Goal: Information Seeking & Learning: Check status

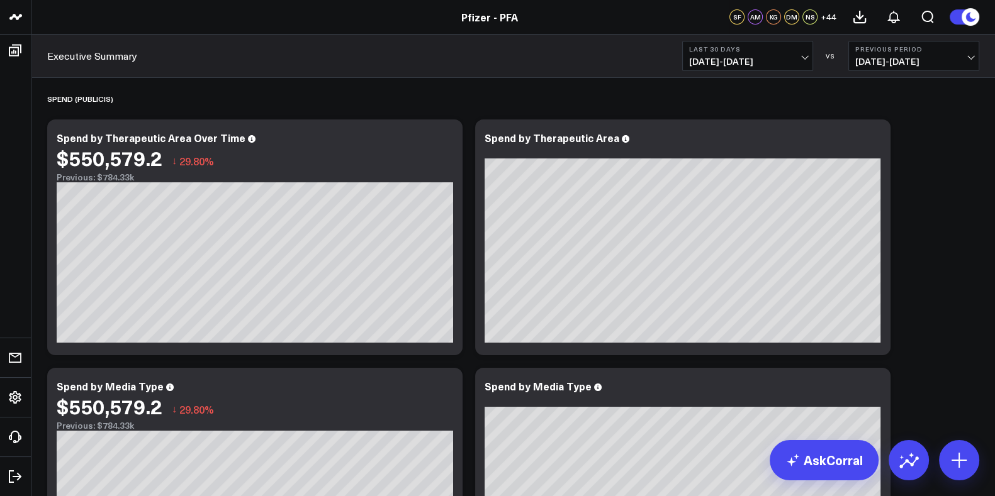
click at [800, 60] on span "[DATE] - [DATE]" at bounding box center [747, 62] width 117 height 10
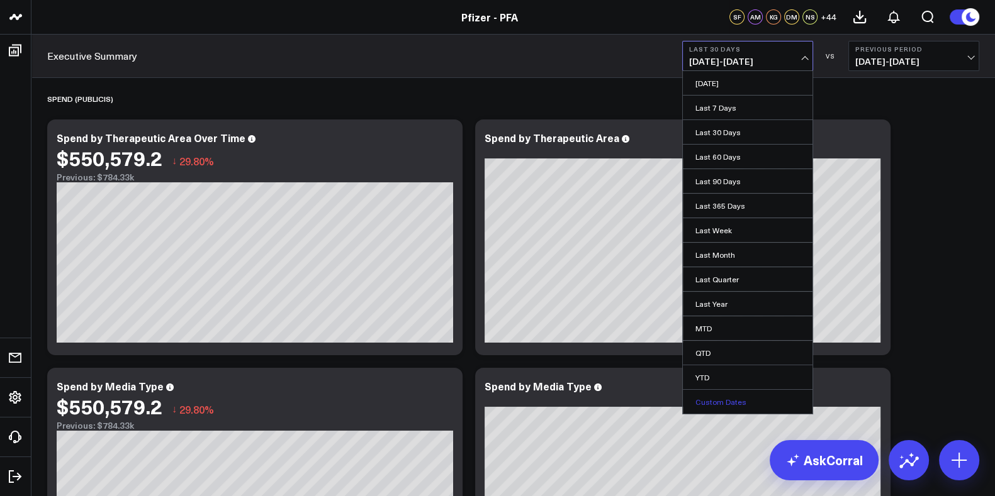
click at [723, 401] on link "Custom Dates" at bounding box center [748, 402] width 130 height 24
select select "7"
select select "2025"
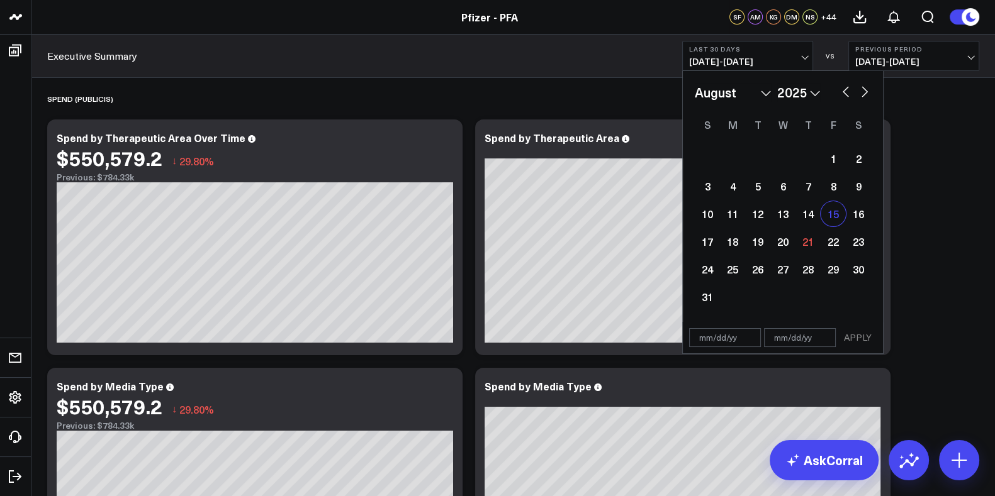
click at [827, 216] on div "15" at bounding box center [832, 213] width 25 height 25
type input "08/15/25"
select select "7"
select select "2025"
click at [808, 243] on div "21" at bounding box center [807, 241] width 25 height 25
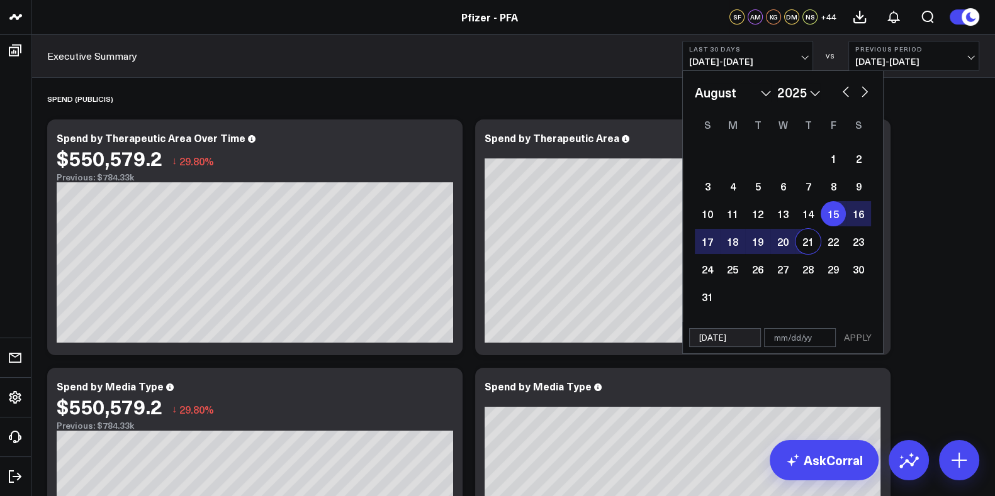
type input "08/21/25"
select select "7"
select select "2025"
click at [854, 330] on button "APPLY" at bounding box center [858, 337] width 38 height 19
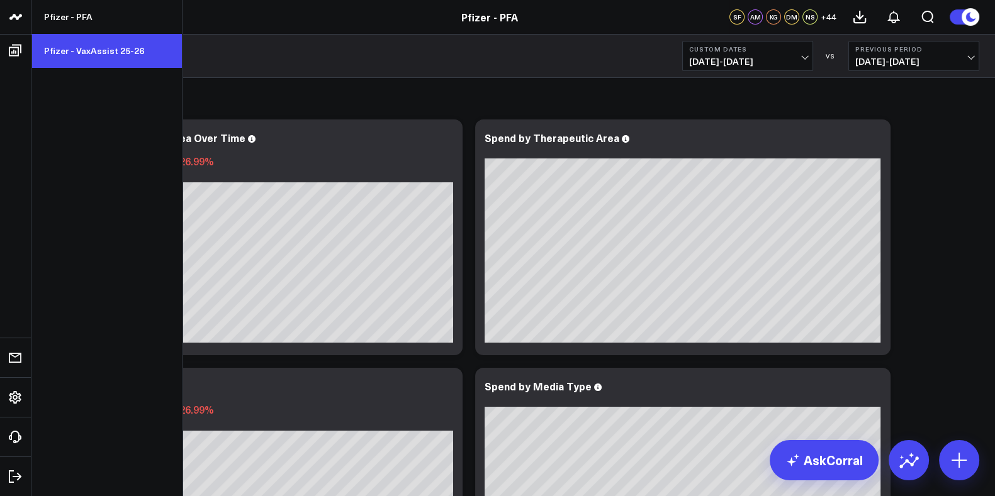
click at [64, 42] on link "Pfizer - VaxAssist 25-26" at bounding box center [106, 51] width 150 height 34
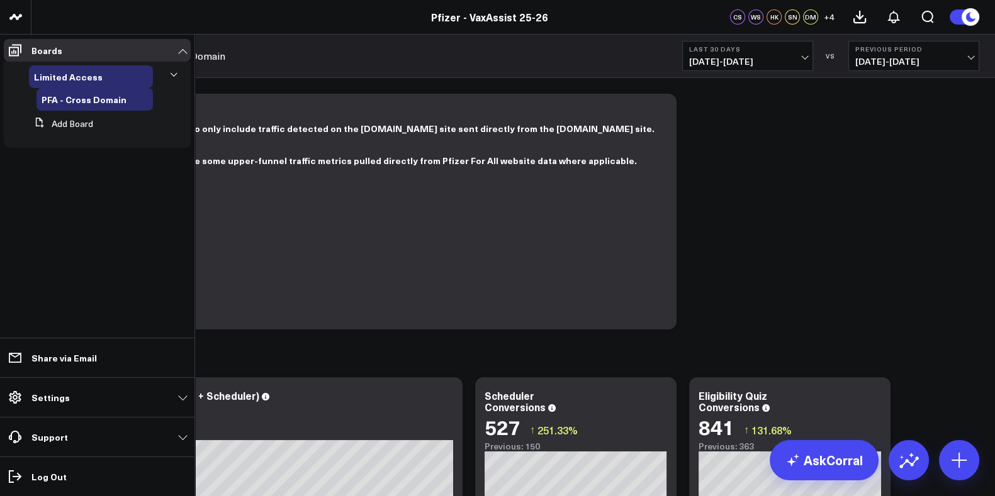
click at [172, 69] on button at bounding box center [174, 75] width 19 height 33
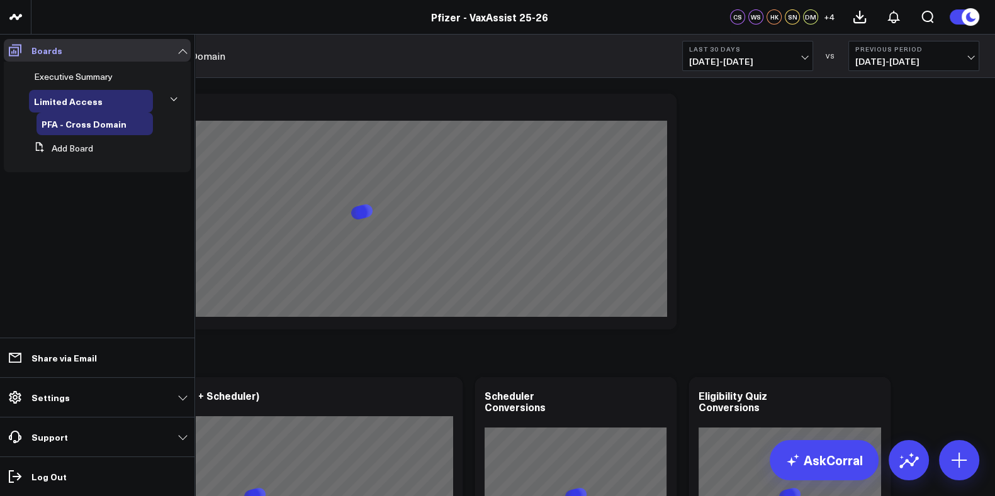
click at [18, 48] on icon at bounding box center [15, 51] width 13 height 12
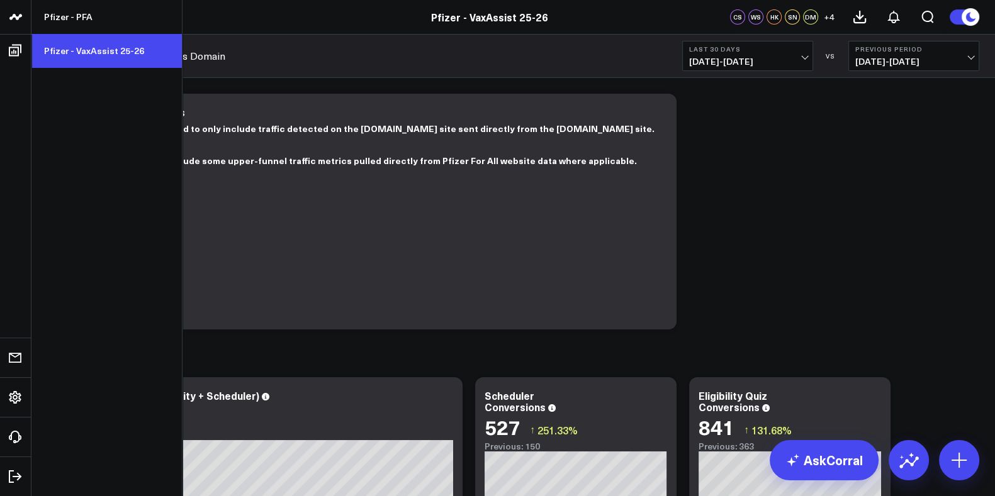
click at [92, 48] on link "Pfizer - VaxAssist 25-26" at bounding box center [106, 51] width 150 height 34
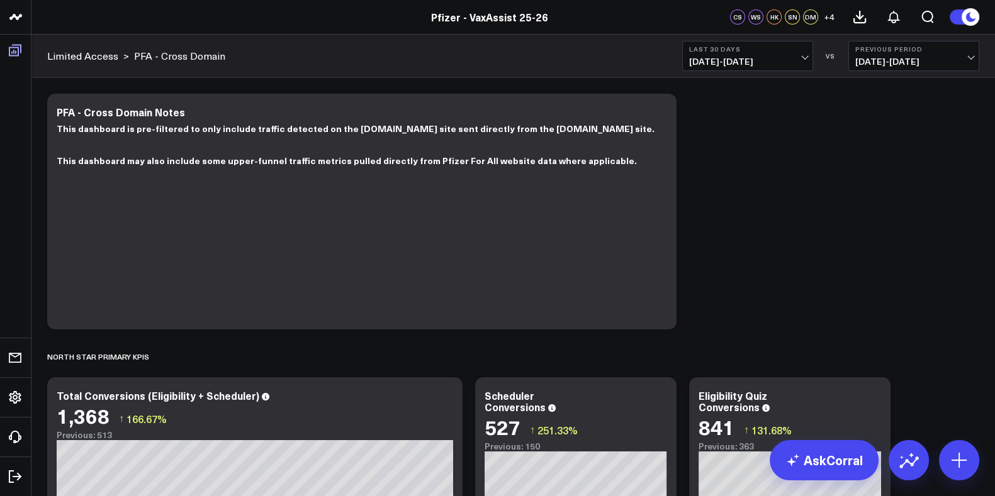
drag, startPoint x: 30, startPoint y: 156, endPoint x: 38, endPoint y: 48, distance: 107.8
click at [0, 0] on ul "Executive Summary Limited Access PFA - Cross Domain Add Board" at bounding box center [0, 0] width 0 height 0
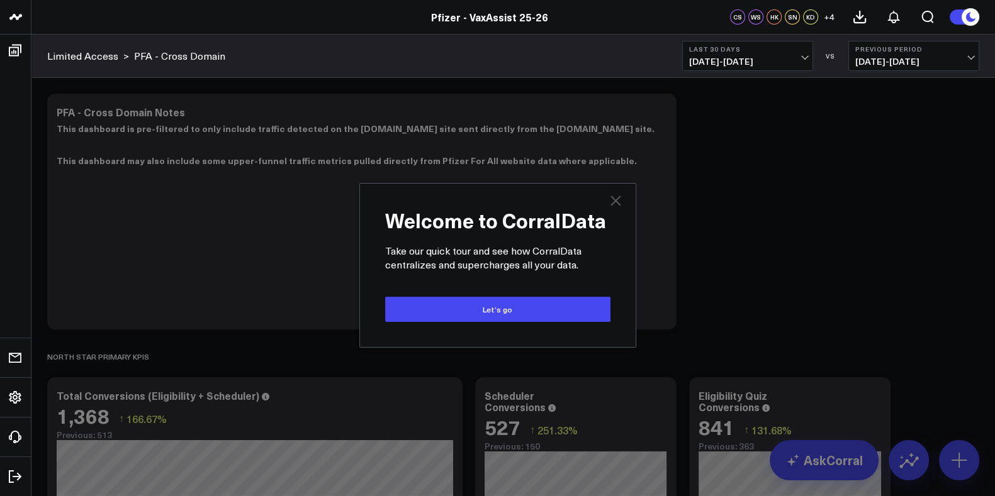
click at [613, 201] on icon at bounding box center [615, 200] width 15 height 15
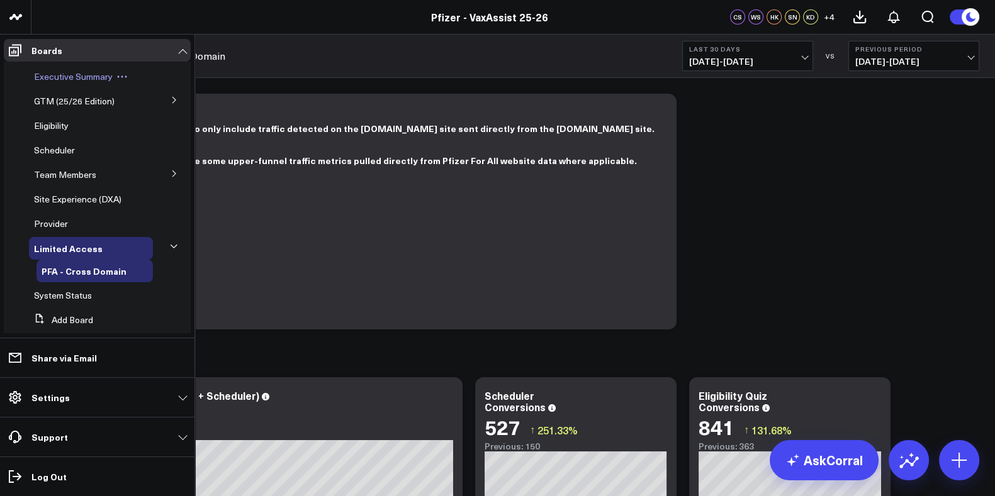
click at [85, 77] on span "Executive Summary" at bounding box center [73, 76] width 79 height 12
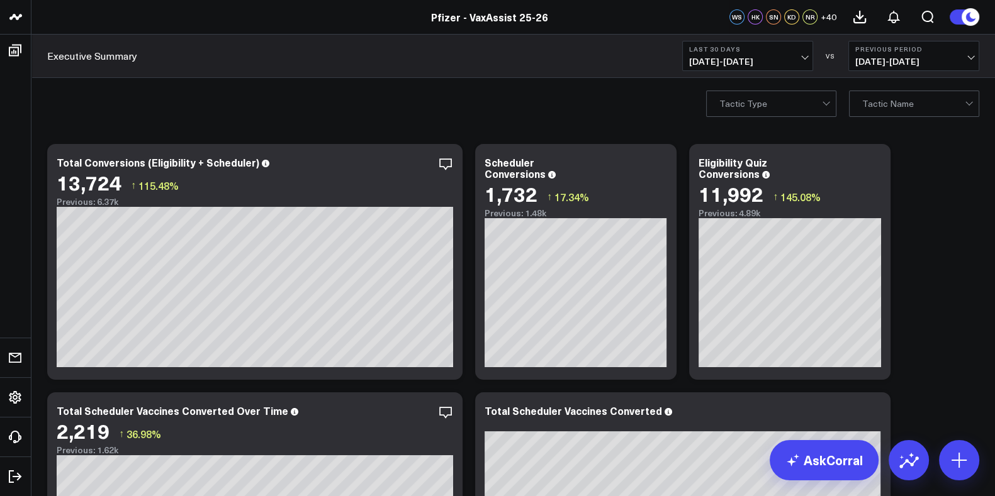
click at [796, 55] on button "Last 30 Days 07/22/25 - 08/20/25" at bounding box center [747, 56] width 131 height 30
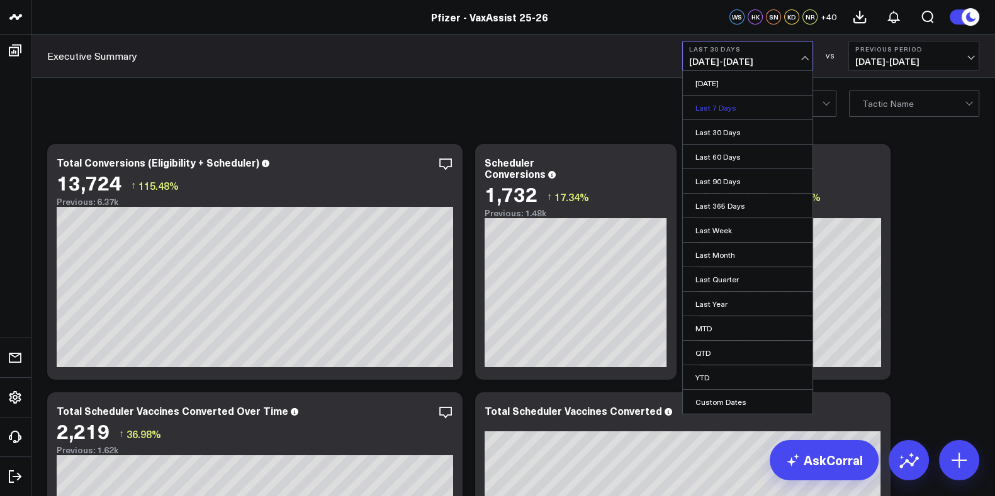
click at [706, 114] on link "Last 7 Days" at bounding box center [748, 108] width 130 height 24
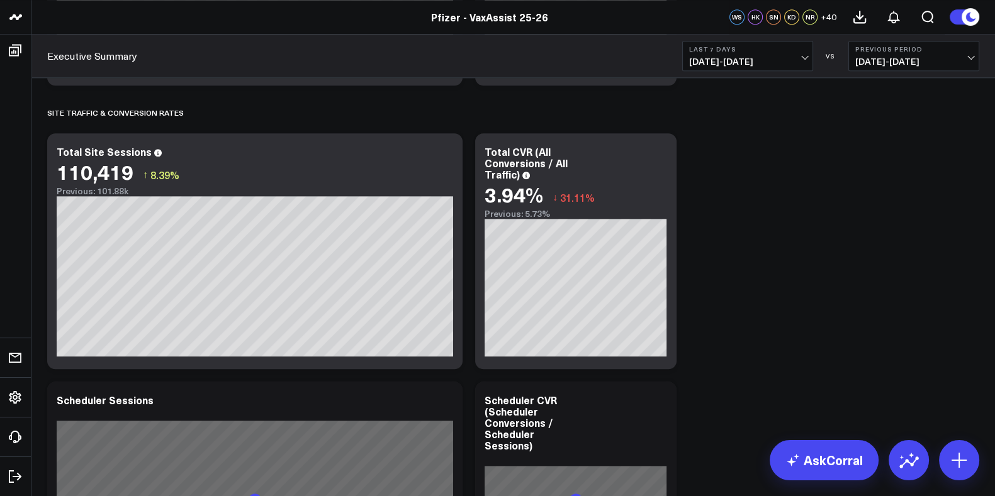
scroll to position [1608, 0]
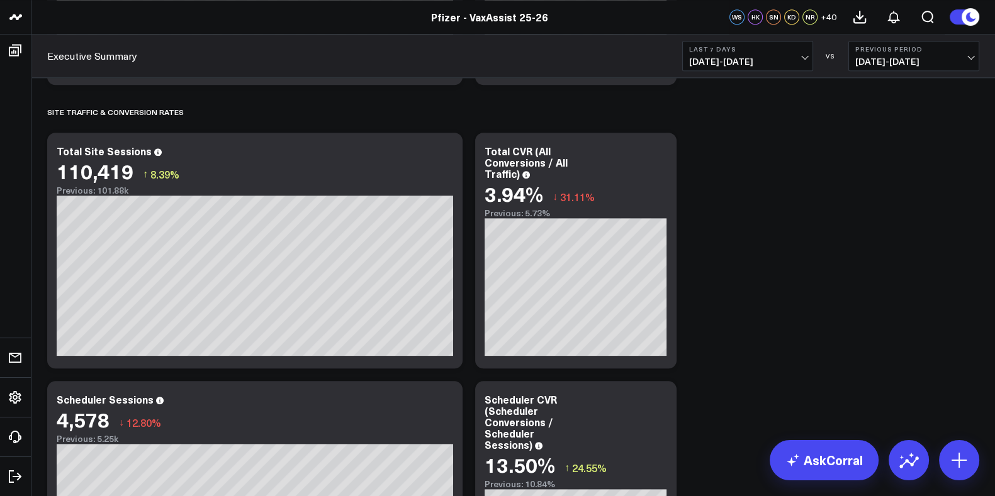
click at [662, 158] on icon at bounding box center [659, 152] width 15 height 15
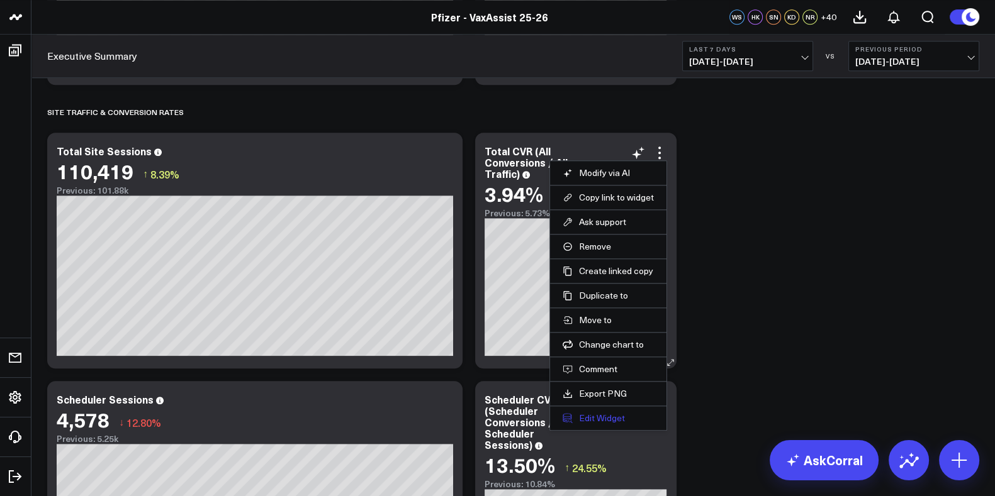
click at [594, 414] on button "Edit Widget" at bounding box center [607, 418] width 91 height 11
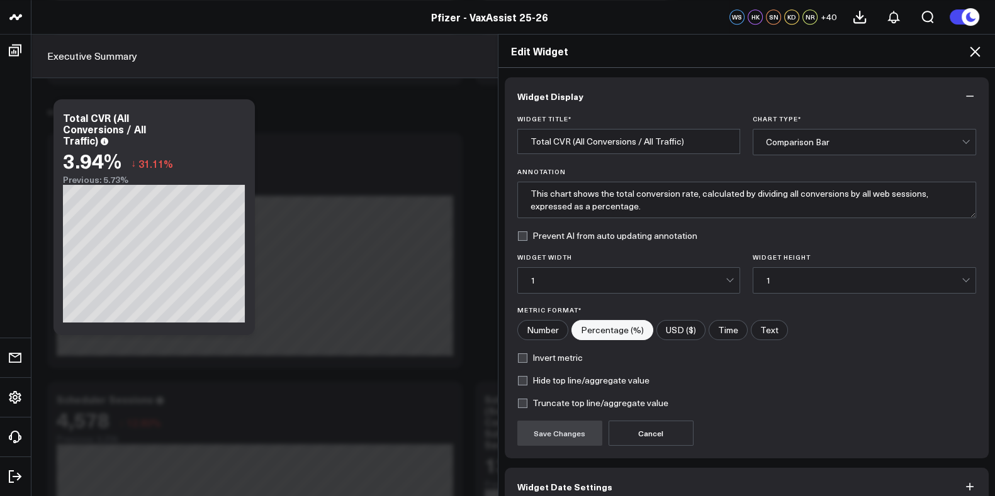
scroll to position [64, 0]
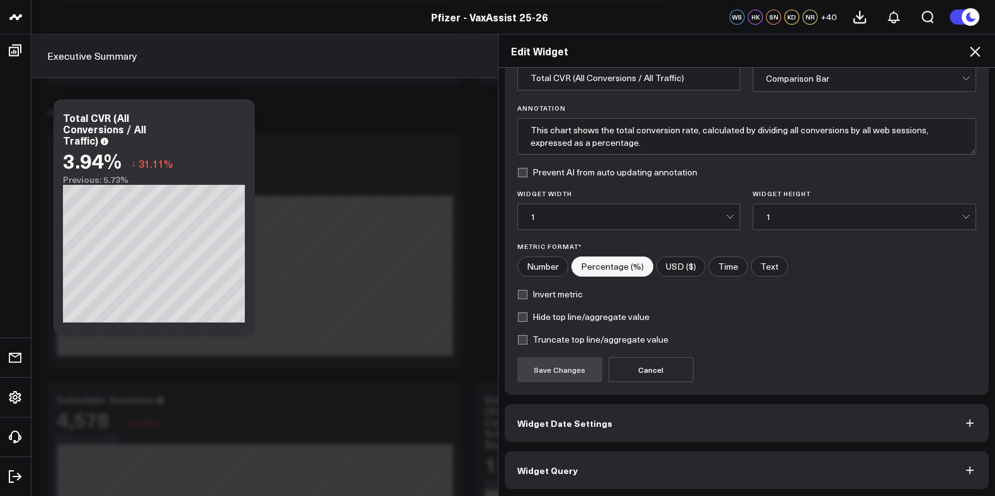
click at [963, 464] on icon "button" at bounding box center [969, 470] width 13 height 13
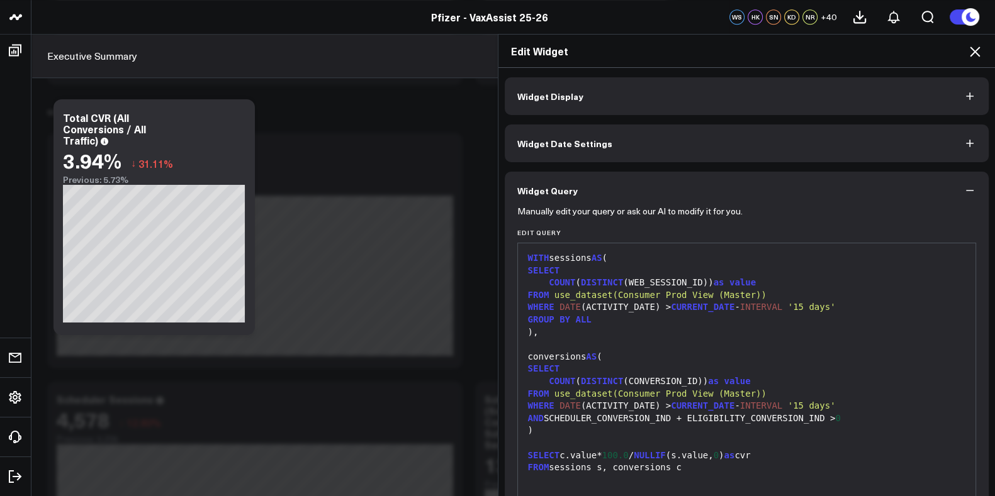
click at [975, 47] on icon at bounding box center [974, 51] width 15 height 15
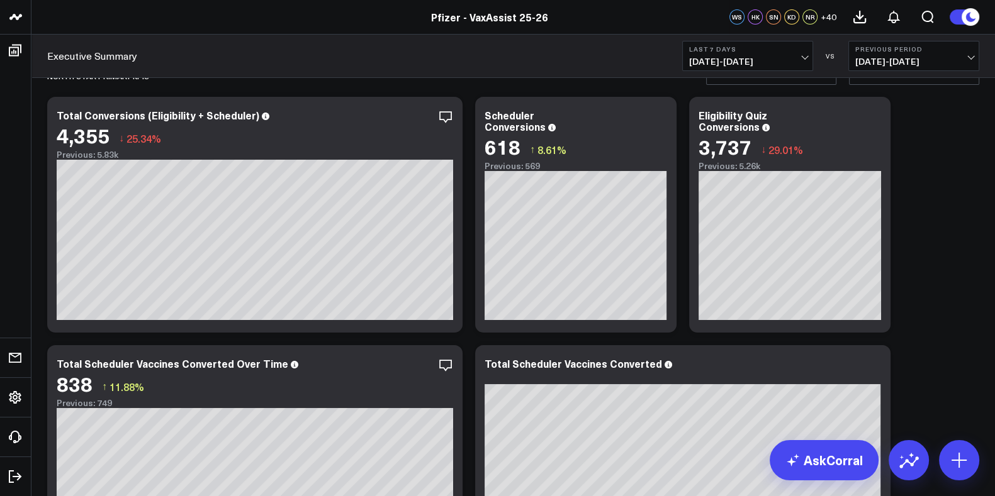
scroll to position [223, 0]
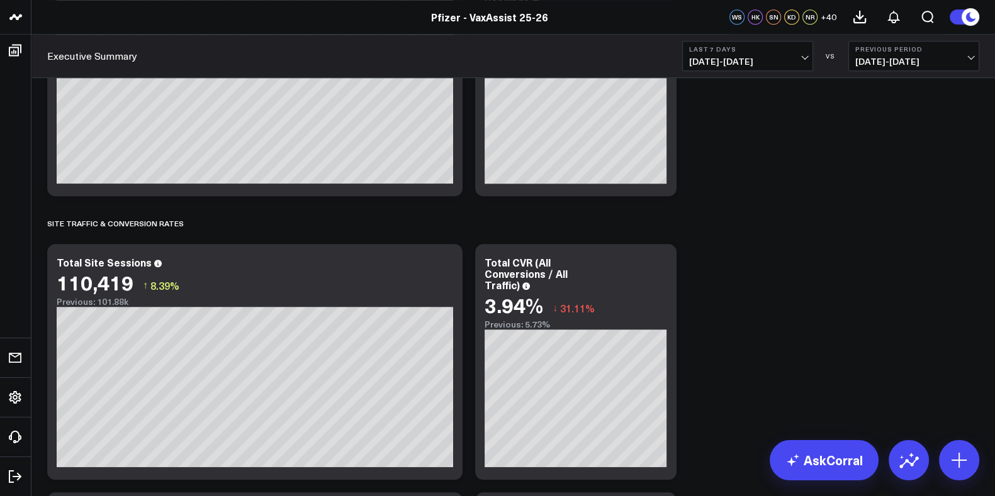
scroll to position [1202, 0]
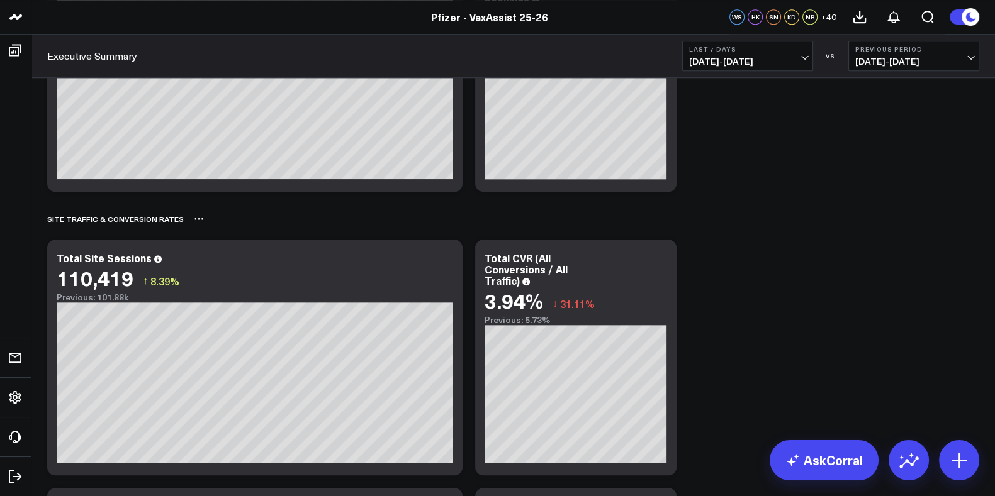
drag, startPoint x: 966, startPoint y: 1, endPoint x: 796, endPoint y: 213, distance: 271.3
click at [796, 213] on div "Site Traffic & Conversion Rates" at bounding box center [513, 218] width 932 height 29
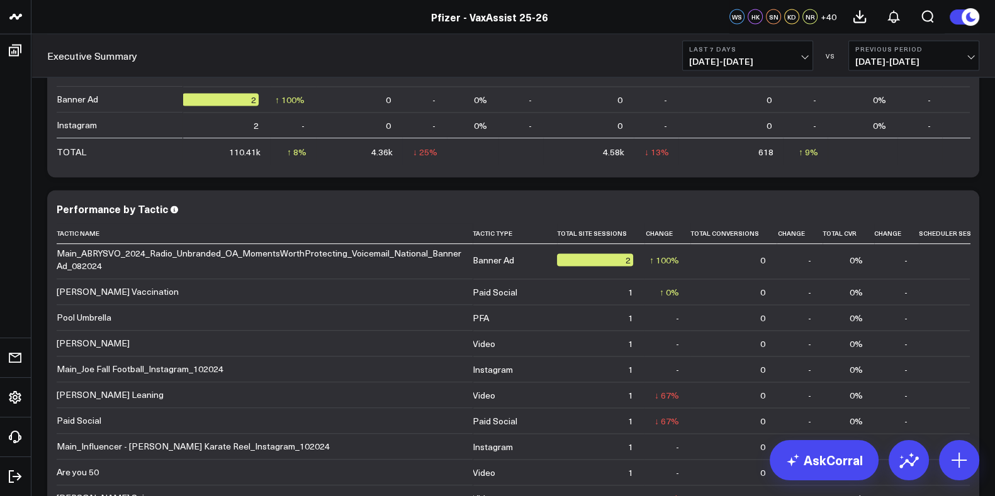
scroll to position [3517, 0]
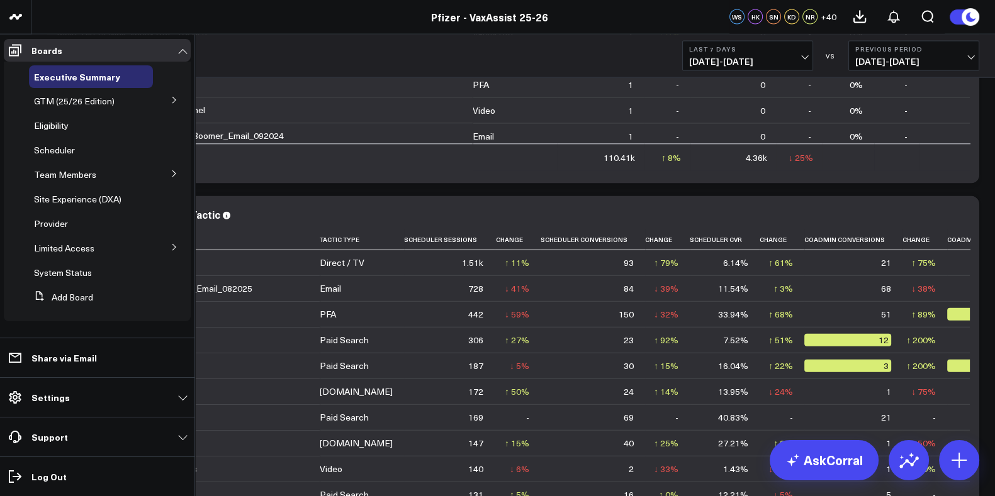
click at [177, 177] on button at bounding box center [174, 173] width 33 height 19
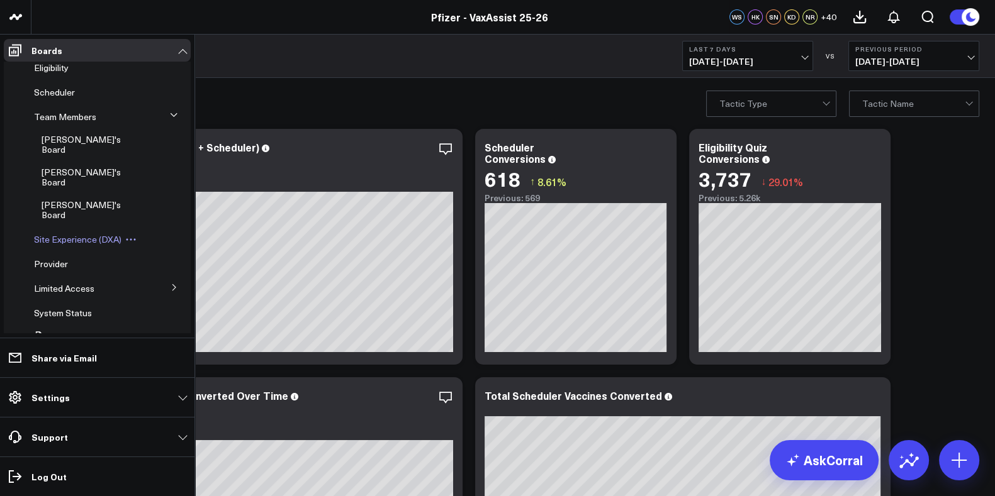
scroll to position [0, 0]
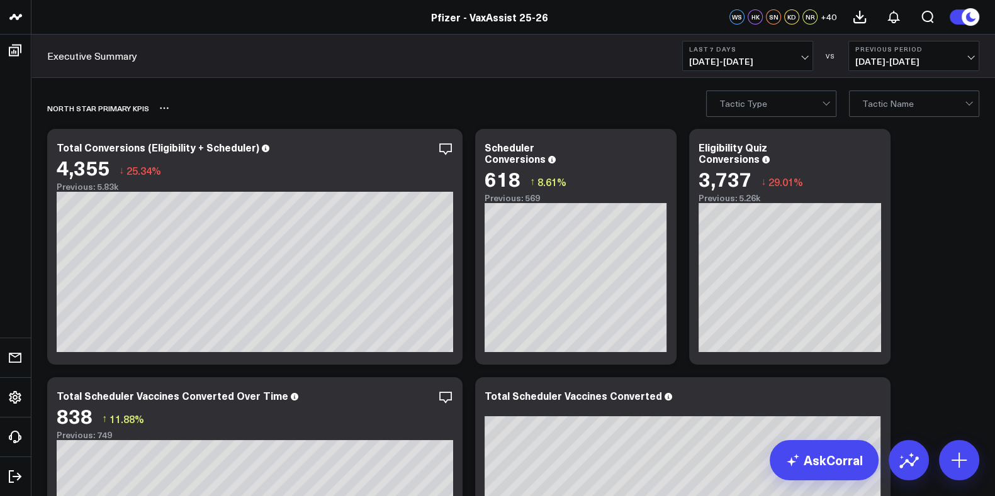
click at [480, 109] on div "North Star Primary KPIs" at bounding box center [440, 108] width 787 height 29
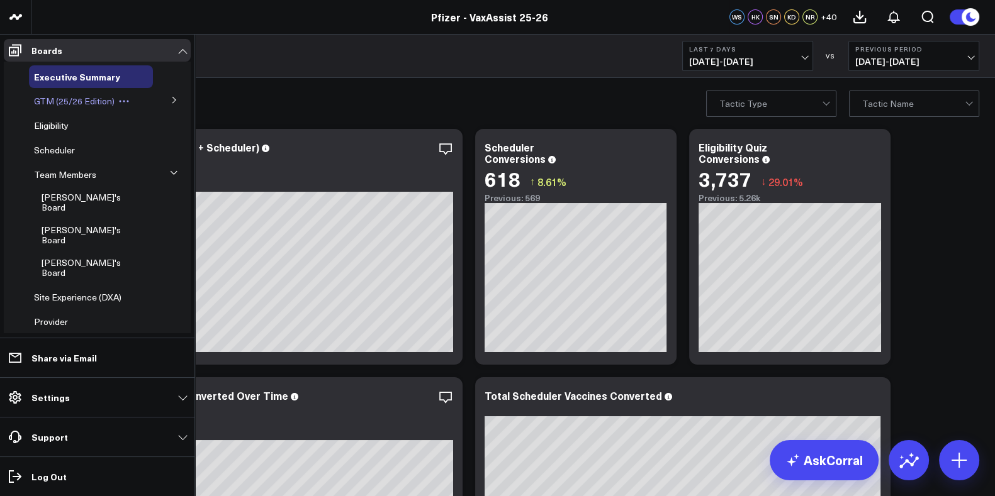
click at [90, 98] on span "GTM (25/26 Edition)" at bounding box center [74, 101] width 81 height 12
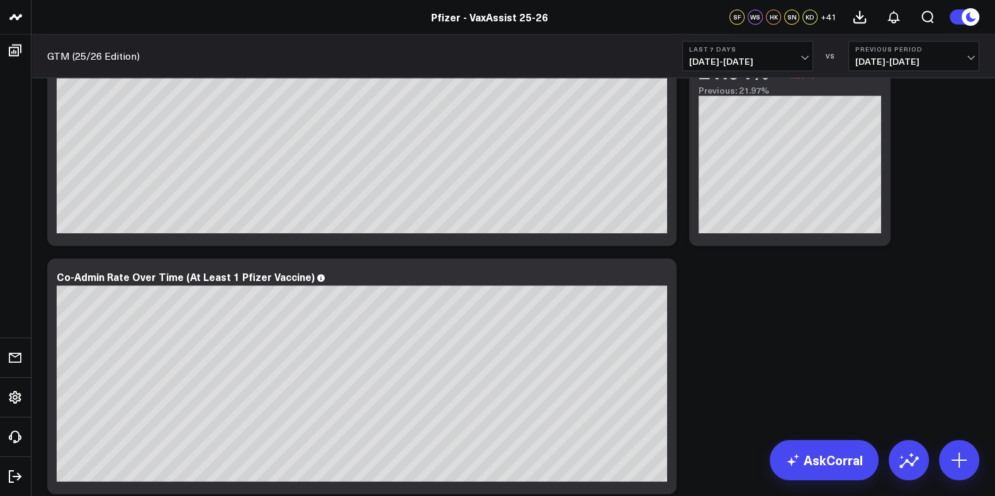
scroll to position [1592, 0]
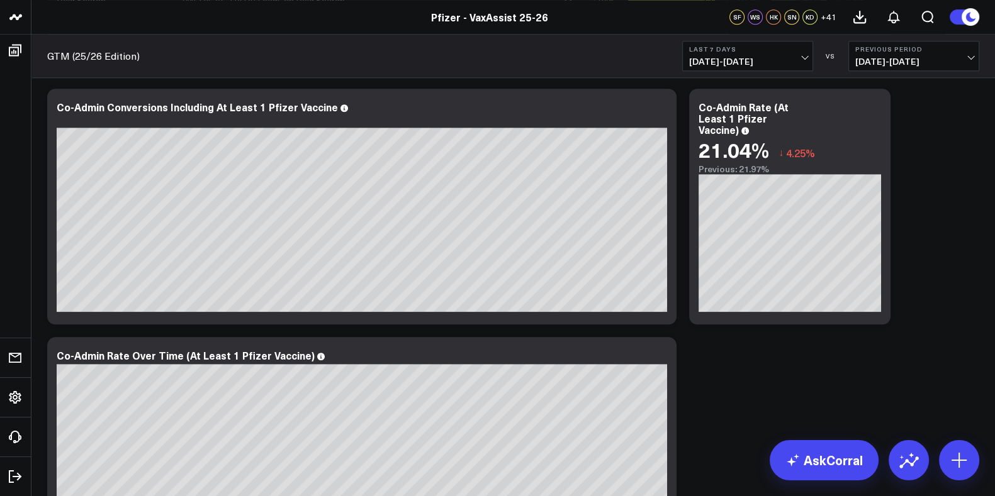
click at [933, 242] on div "Pfizer Scheduler Conversions Modify via AI Copy link to widget Ask support Remo…" at bounding box center [513, 47] width 944 height 3123
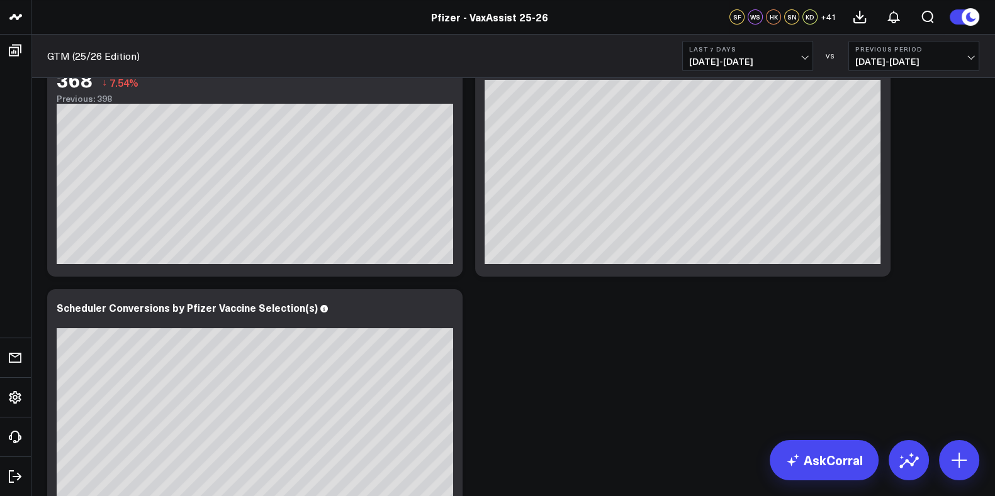
scroll to position [0, 0]
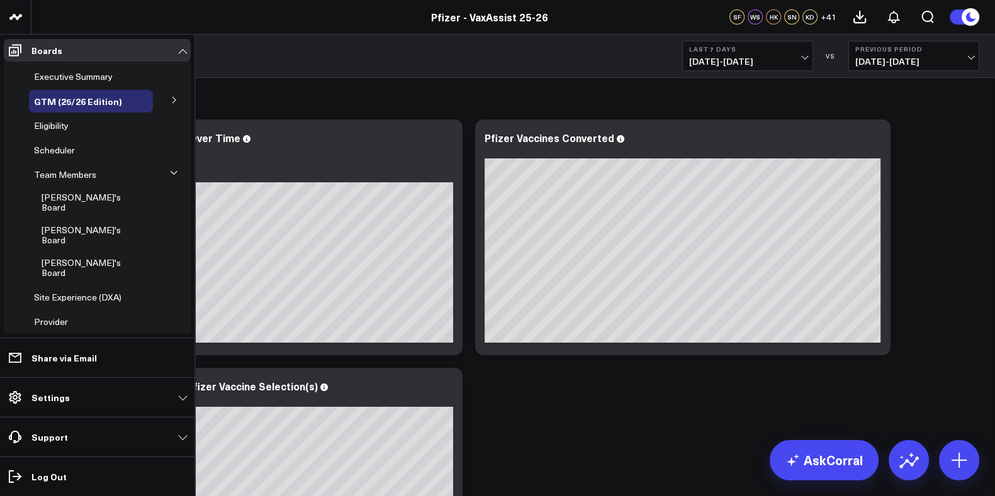
click at [91, 79] on span "Executive Summary" at bounding box center [73, 76] width 79 height 12
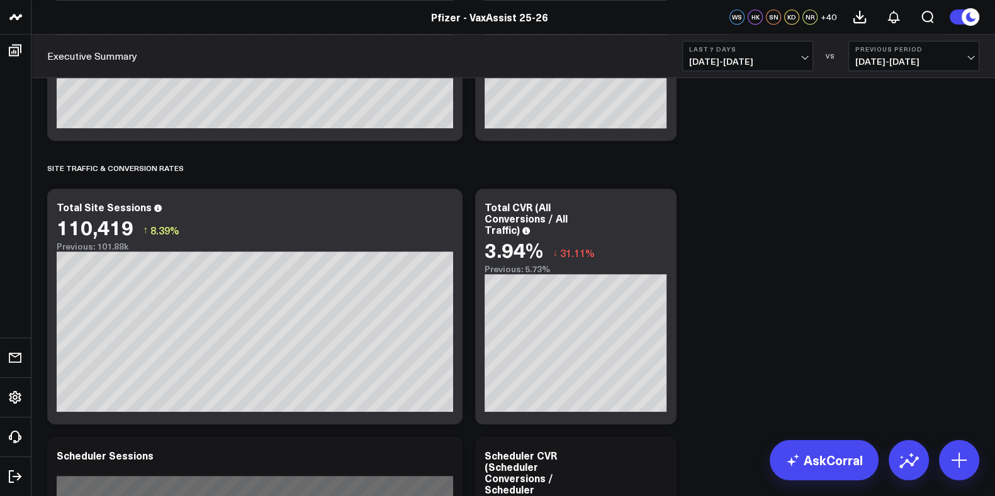
scroll to position [1337, 0]
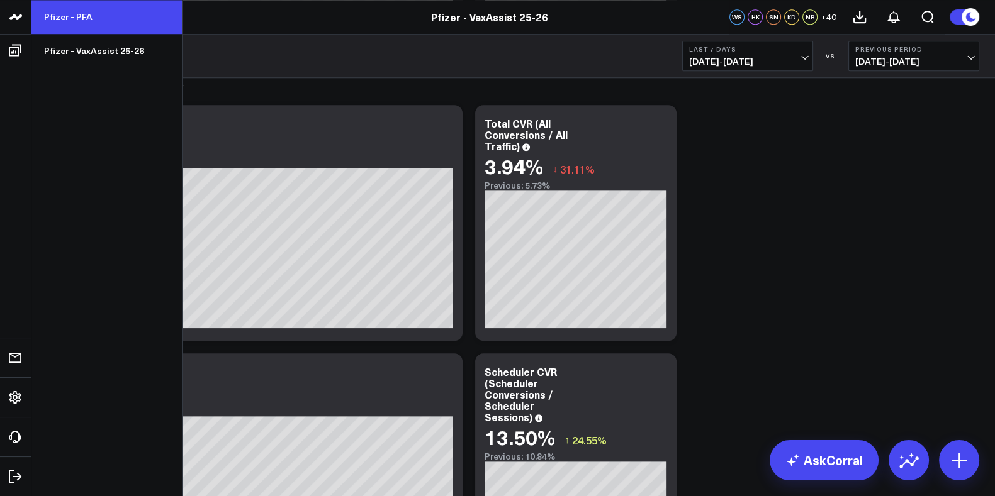
click at [55, 16] on link "Pfizer - PFA" at bounding box center [106, 17] width 150 height 34
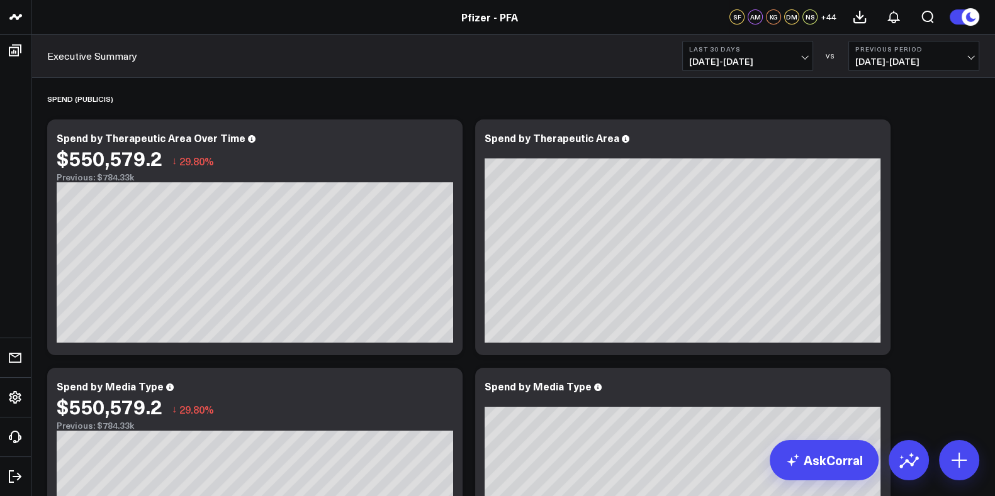
click at [799, 59] on span "07/22/25 - 08/20/25" at bounding box center [747, 62] width 117 height 10
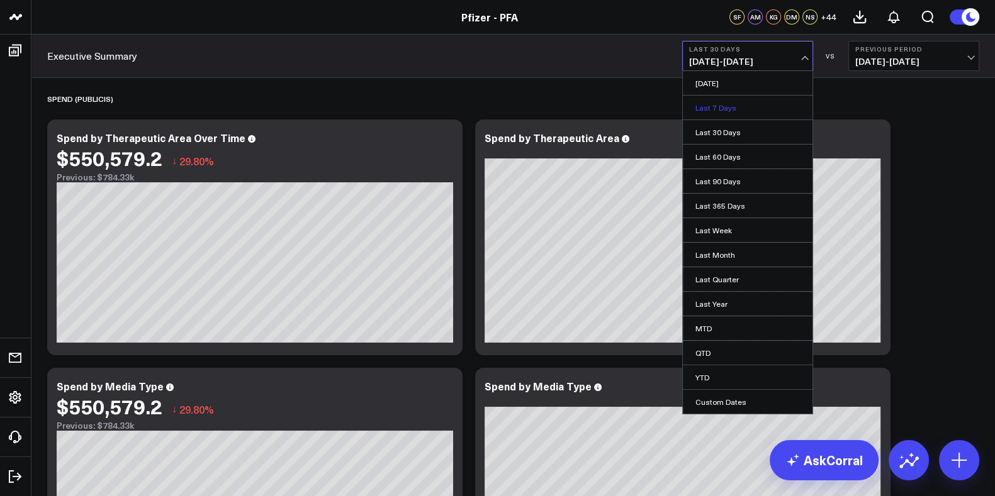
click at [722, 106] on link "Last 7 Days" at bounding box center [748, 108] width 130 height 24
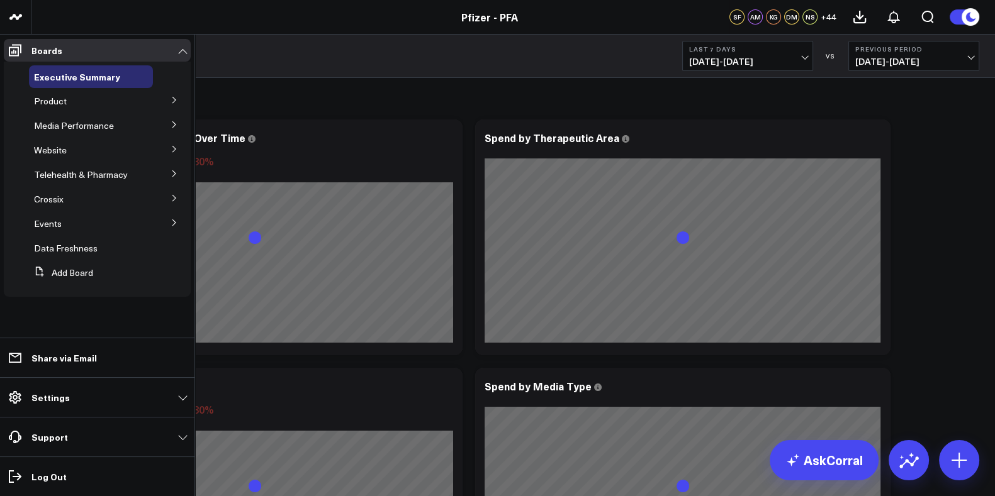
click at [169, 99] on button at bounding box center [174, 99] width 33 height 19
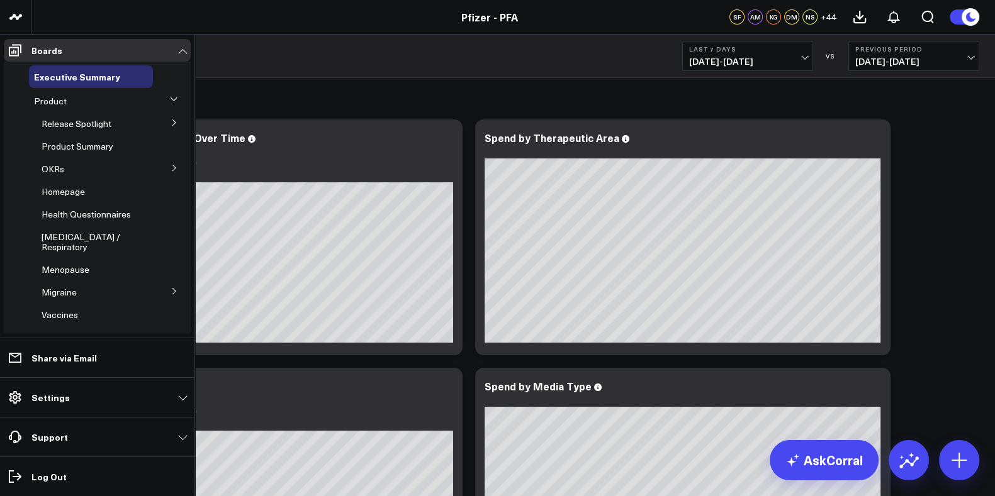
click at [170, 99] on icon at bounding box center [174, 100] width 8 height 8
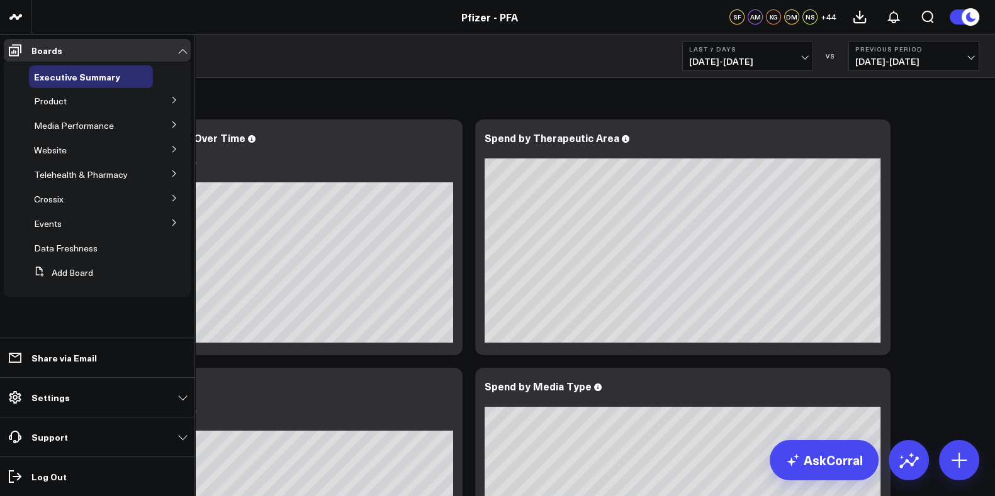
click at [177, 151] on icon at bounding box center [174, 149] width 8 height 8
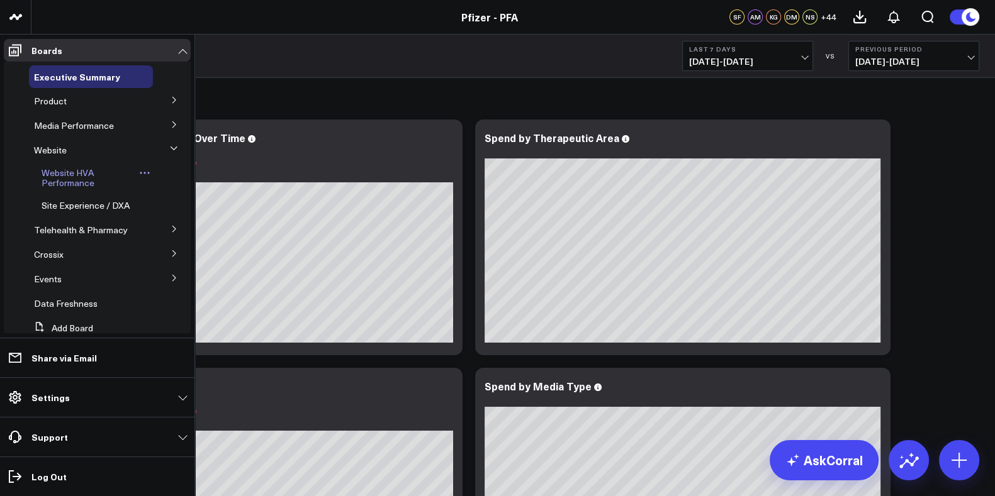
click at [63, 182] on span "Website HVA Performance" at bounding box center [68, 178] width 53 height 22
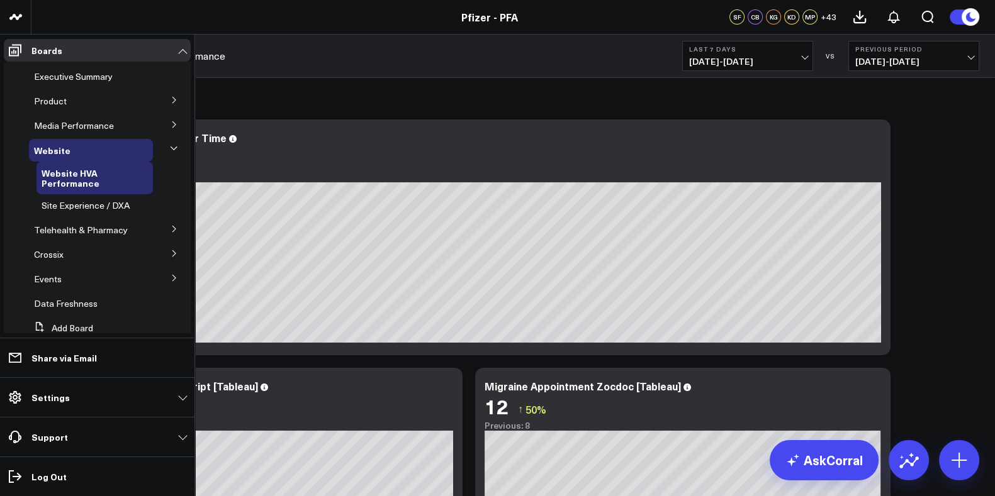
click at [170, 147] on icon at bounding box center [174, 149] width 8 height 8
click at [69, 79] on span "Executive Summary" at bounding box center [73, 76] width 79 height 12
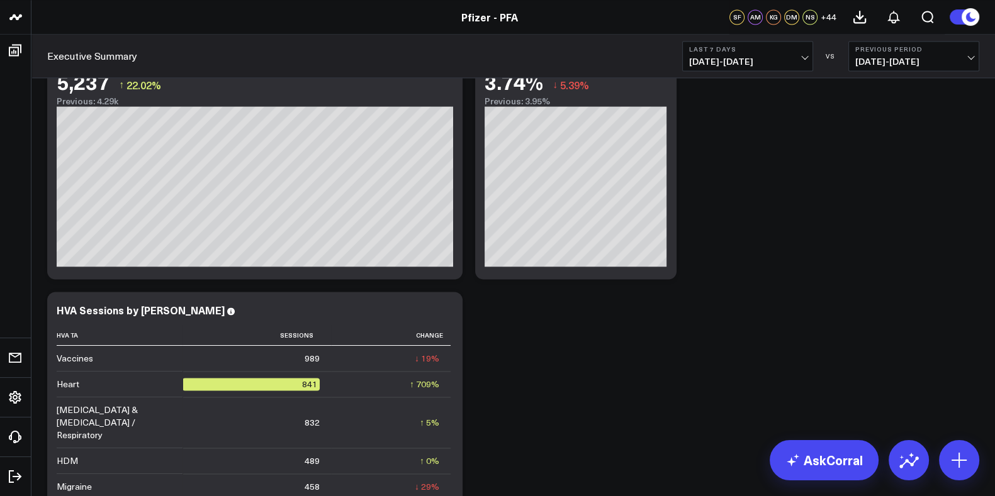
scroll to position [2340, 0]
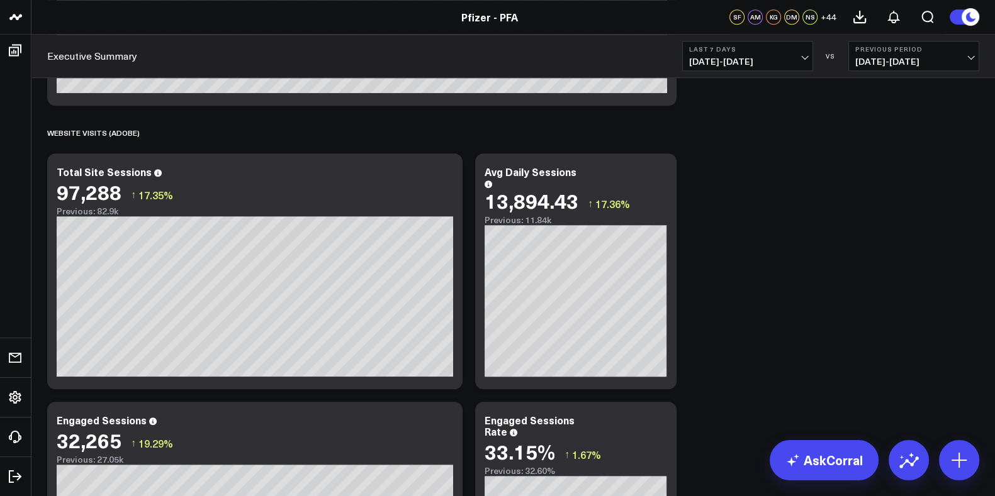
scroll to position [1166, 0]
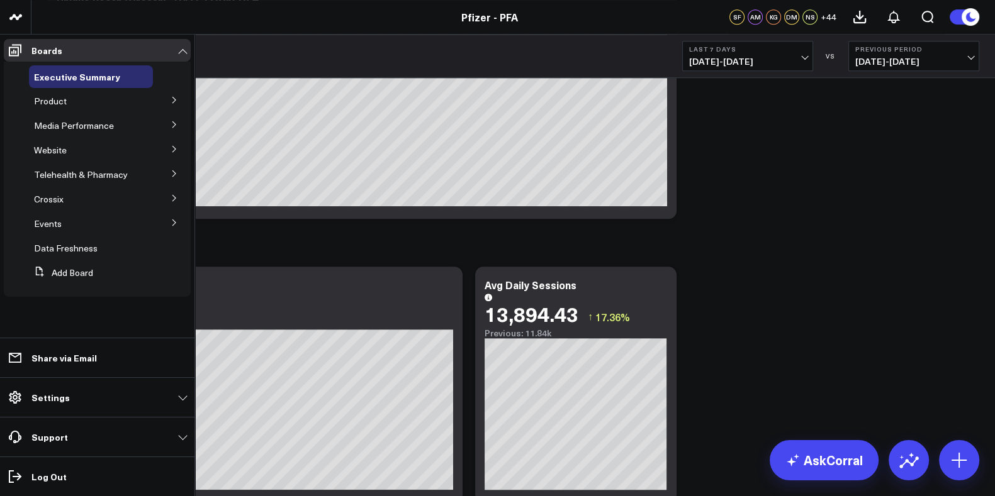
click at [173, 99] on icon at bounding box center [174, 100] width 8 height 8
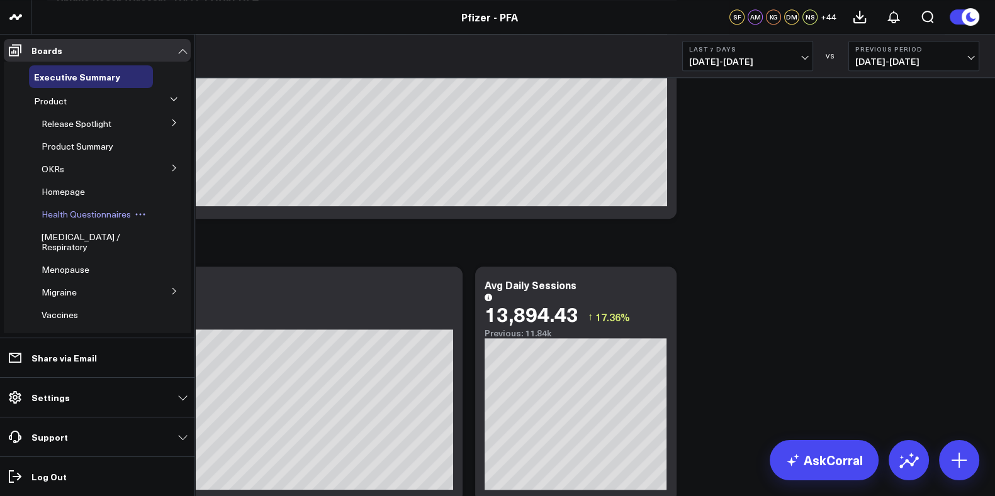
scroll to position [61, 0]
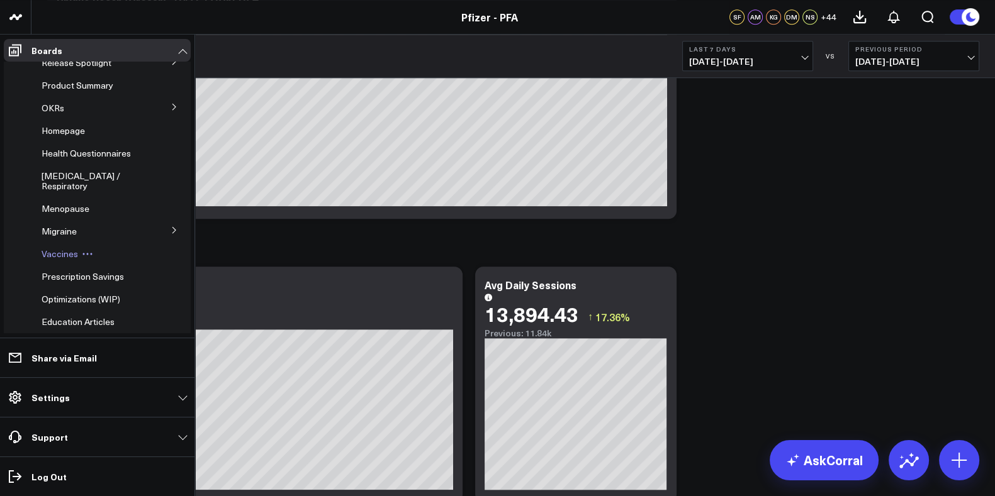
click at [61, 260] on span "Vaccines" at bounding box center [60, 254] width 36 height 12
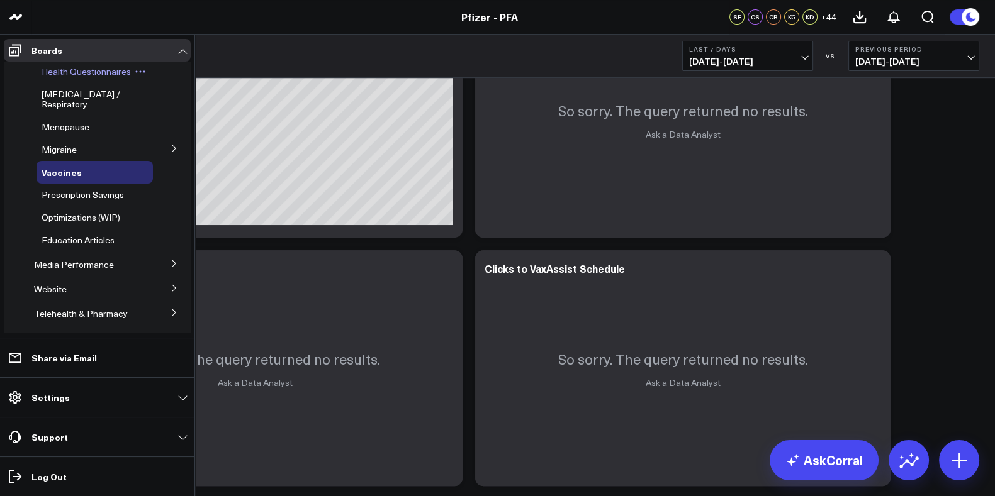
scroll to position [203, 0]
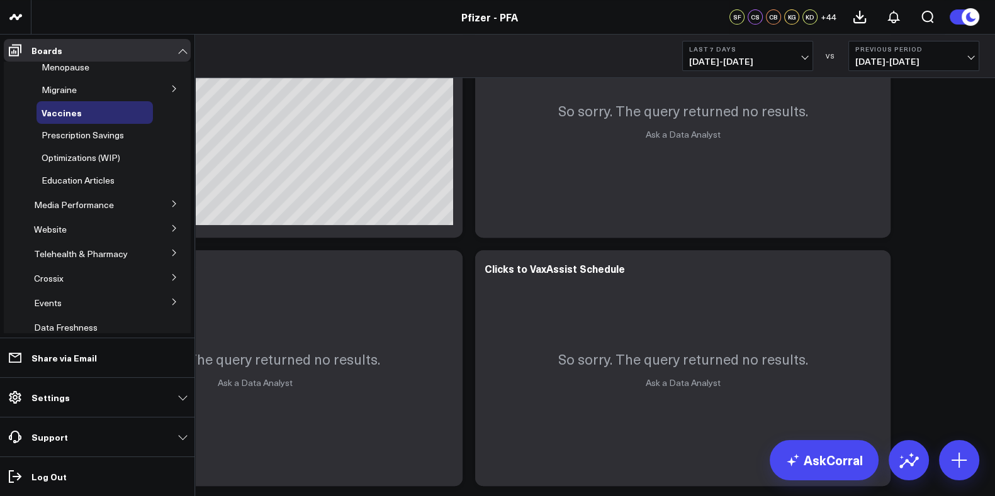
click at [164, 231] on button at bounding box center [174, 227] width 33 height 19
click at [69, 268] on span "Website HVA Performance" at bounding box center [68, 257] width 53 height 22
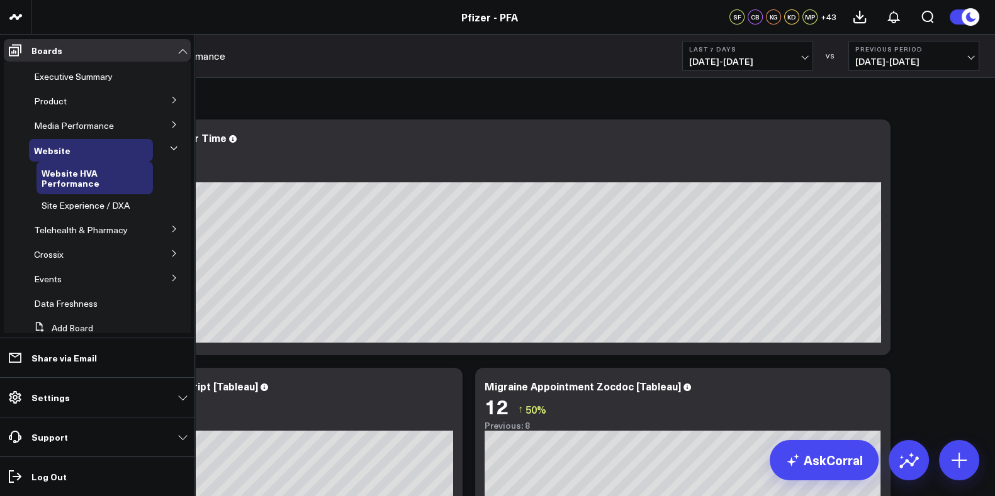
click at [170, 150] on icon at bounding box center [174, 149] width 8 height 8
click at [170, 99] on icon at bounding box center [174, 100] width 8 height 8
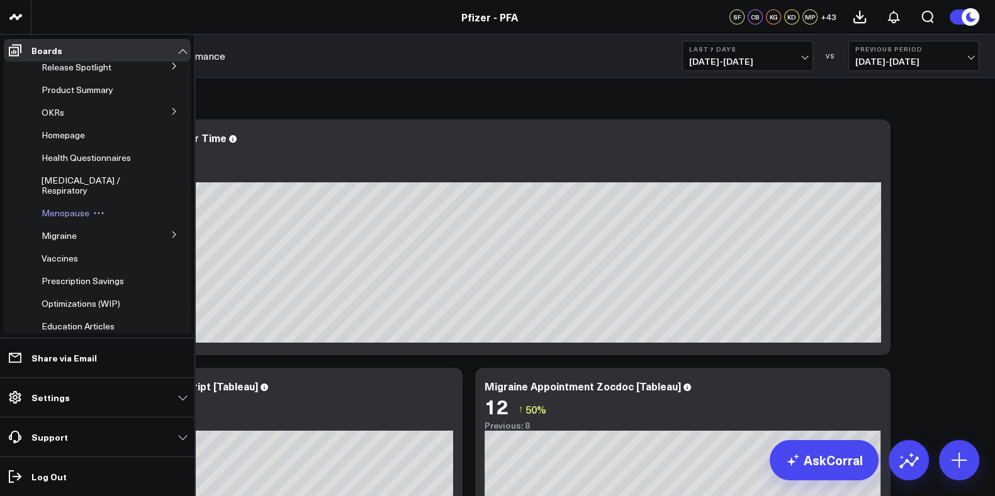
scroll to position [57, 0]
click at [62, 264] on span "Vaccines" at bounding box center [60, 258] width 36 height 12
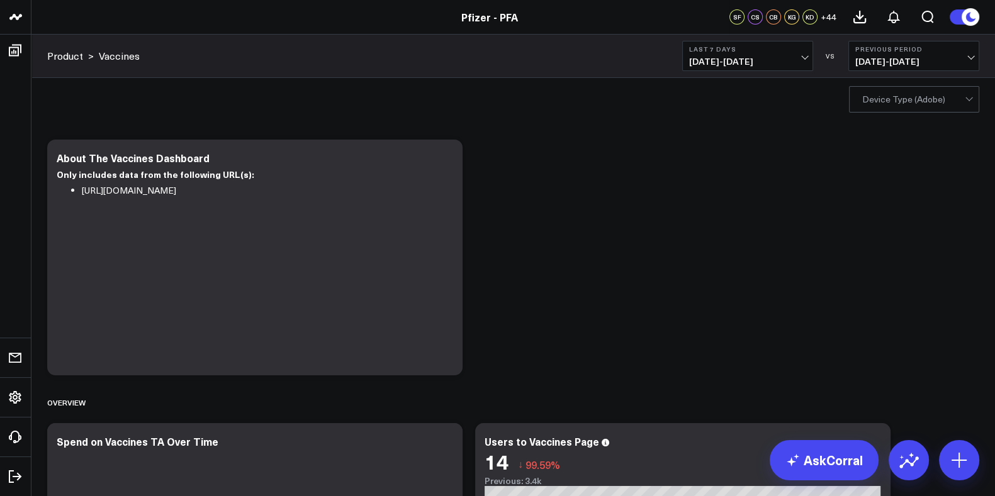
scroll to position [4, 0]
